Goal: Book appointment/travel/reservation

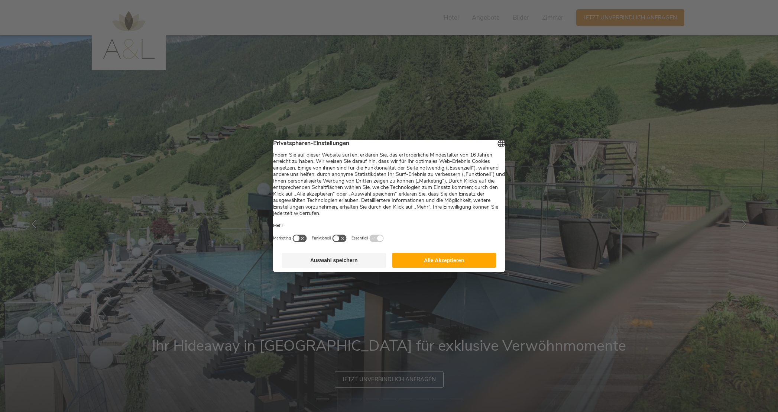
click at [452, 259] on button "Alle Akzeptieren" at bounding box center [444, 260] width 104 height 15
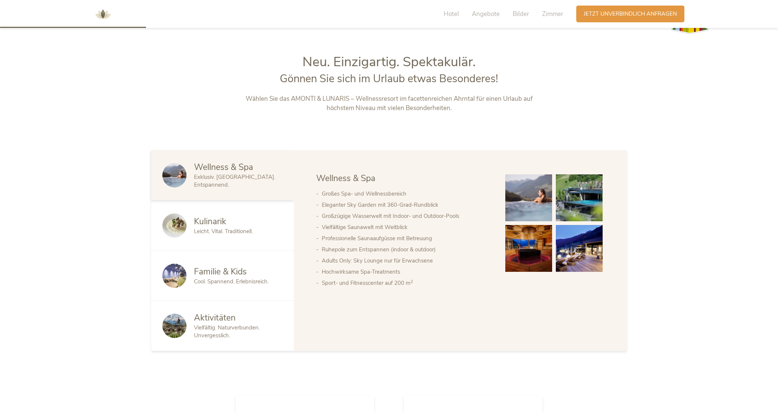
scroll to position [422, 0]
click at [256, 274] on div "Familie & Kids" at bounding box center [238, 271] width 89 height 12
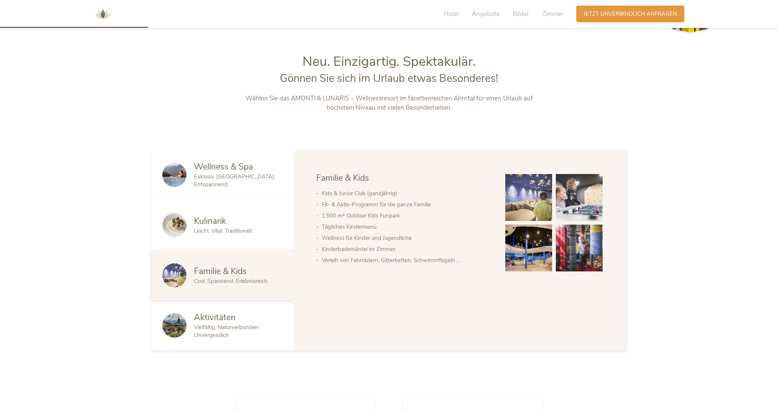
click at [246, 185] on div "Wellness & Spa Exklusiv. [GEOGRAPHIC_DATA]. Entspannend." at bounding box center [222, 175] width 143 height 50
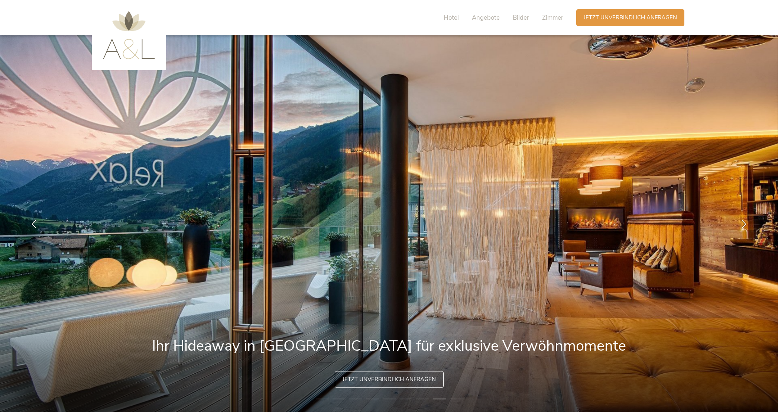
scroll to position [0, 0]
click at [551, 20] on span "Zimmer" at bounding box center [552, 17] width 21 height 9
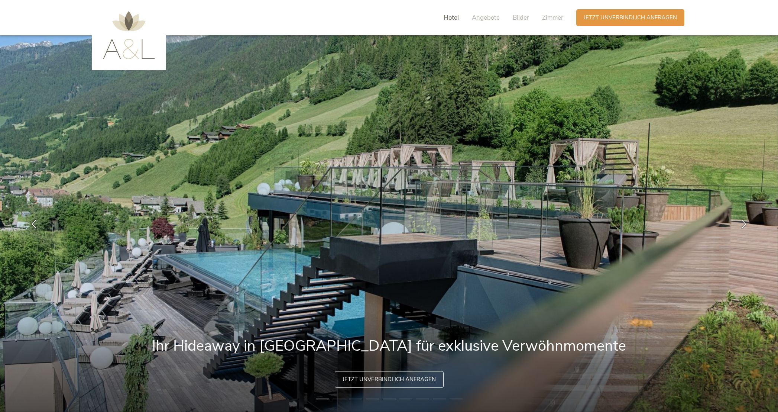
click at [452, 16] on span "Hotel" at bounding box center [451, 17] width 15 height 9
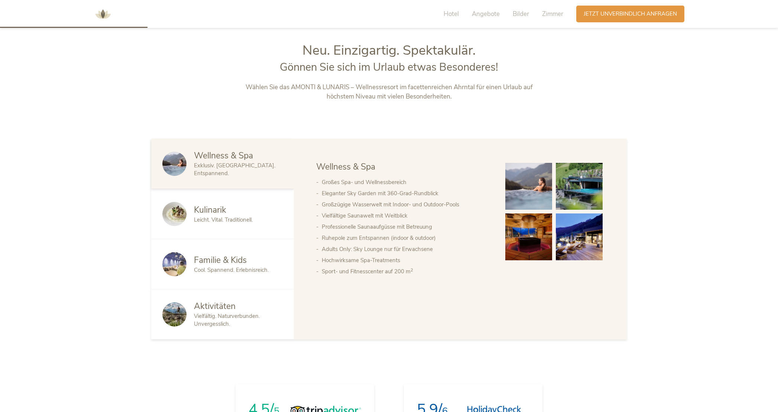
scroll to position [437, 0]
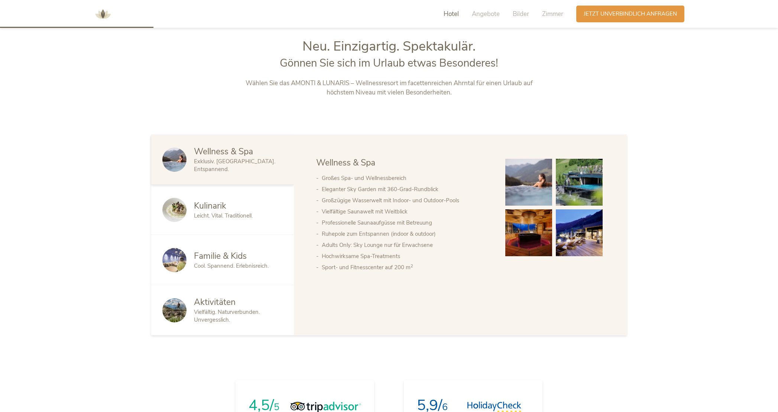
click at [219, 216] on span "Leicht. Vital. Traditionell." at bounding box center [223, 215] width 59 height 7
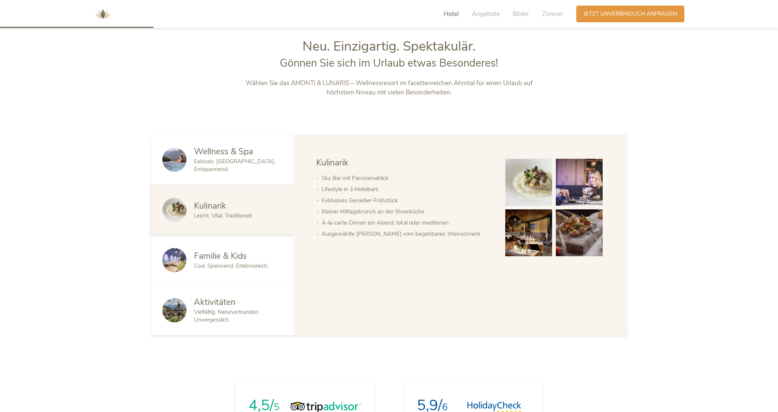
click at [251, 254] on div "Familie & Kids" at bounding box center [238, 256] width 89 height 12
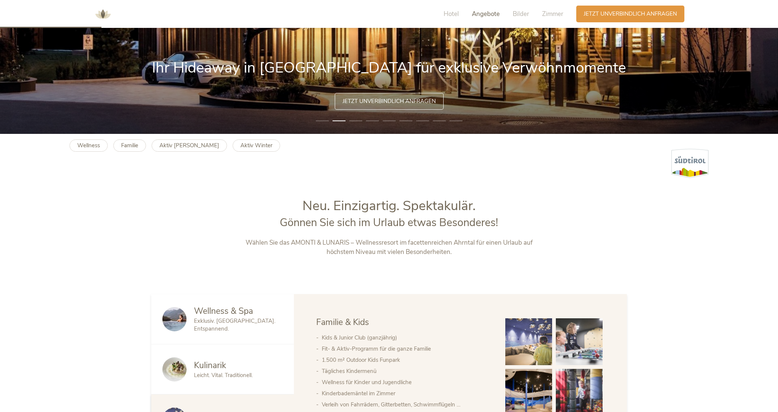
scroll to position [275, 0]
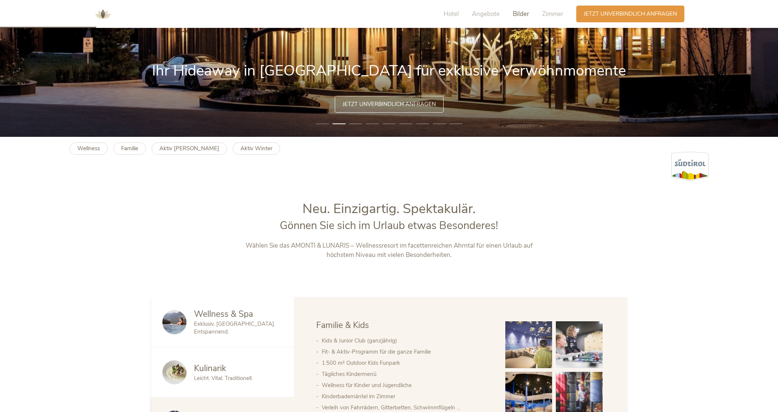
click at [517, 13] on span "Bilder" at bounding box center [521, 14] width 16 height 9
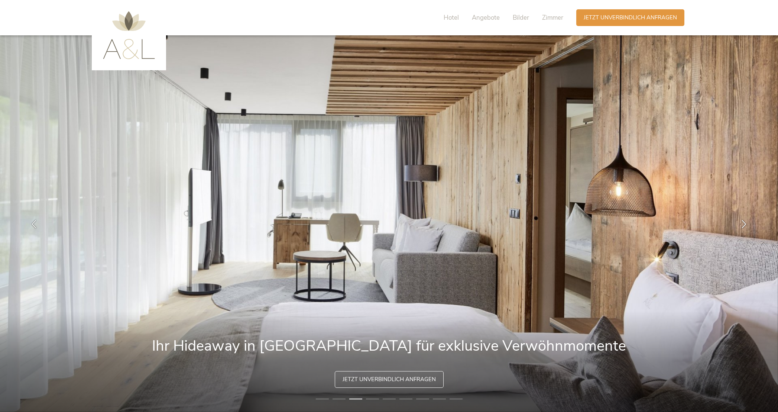
scroll to position [0, 0]
click at [449, 16] on span "Hotel" at bounding box center [451, 17] width 15 height 9
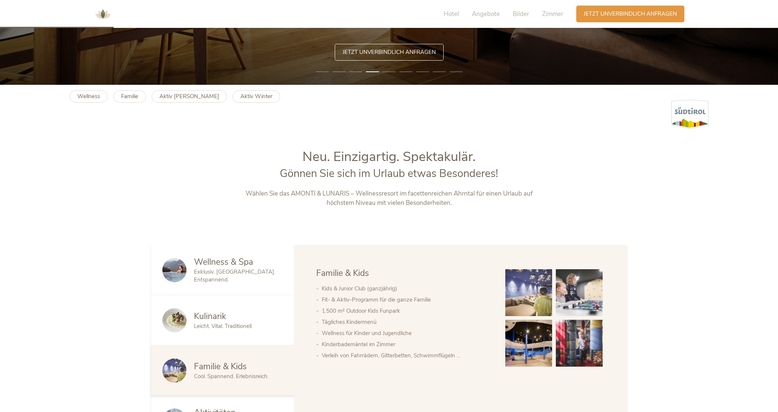
scroll to position [324, 0]
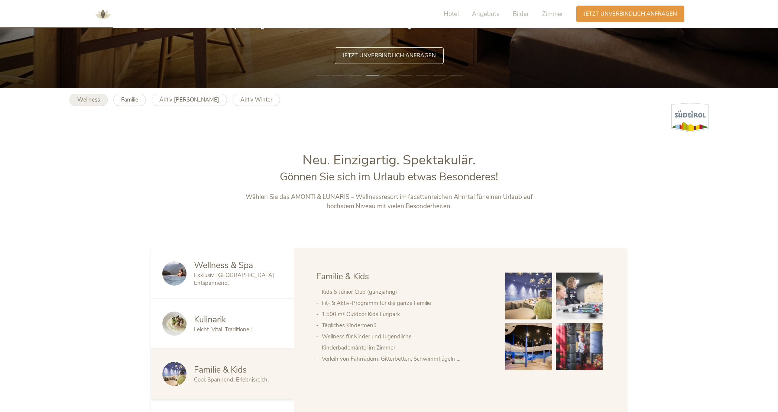
click at [99, 100] on b "Wellness" at bounding box center [88, 99] width 23 height 7
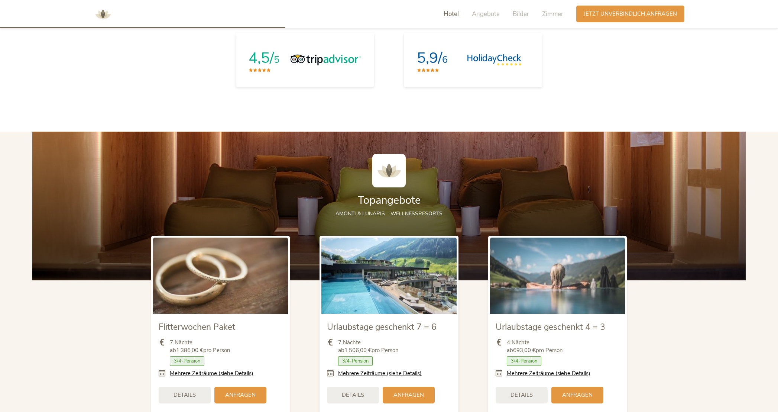
scroll to position [835, 0]
click at [297, 55] on img at bounding box center [326, 58] width 71 height 11
